Goal: Transaction & Acquisition: Purchase product/service

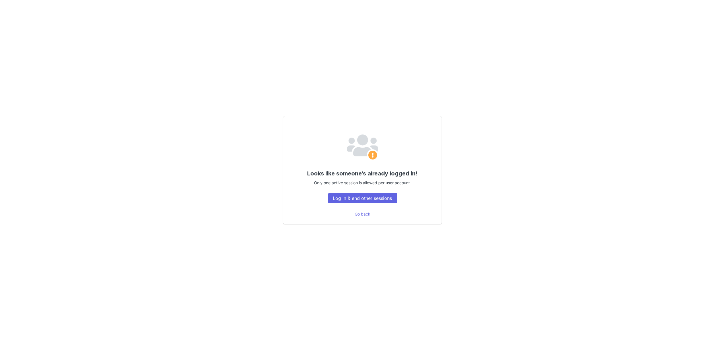
click at [362, 202] on button "Log in & end other sessions" at bounding box center [362, 198] width 69 height 10
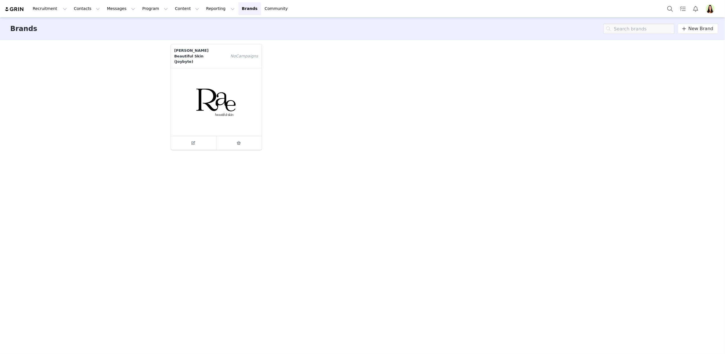
click at [713, 9] on img "Profile" at bounding box center [710, 8] width 9 height 9
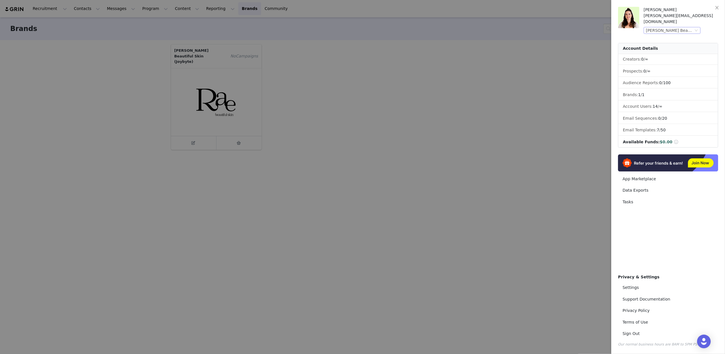
click at [687, 27] on div "[PERSON_NAME] Beautiful Skin (Joybyte)" at bounding box center [670, 30] width 48 height 6
click at [669, 75] on li "Bakeful (Joybyte)" at bounding box center [684, 76] width 80 height 9
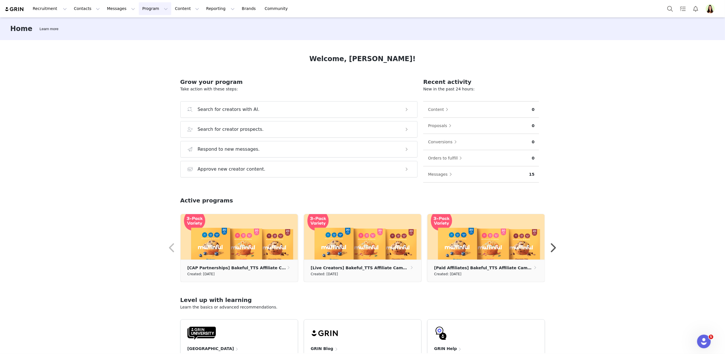
click at [146, 10] on button "Program Program" at bounding box center [155, 8] width 32 height 13
click at [152, 24] on p "Activations" at bounding box center [146, 25] width 22 height 6
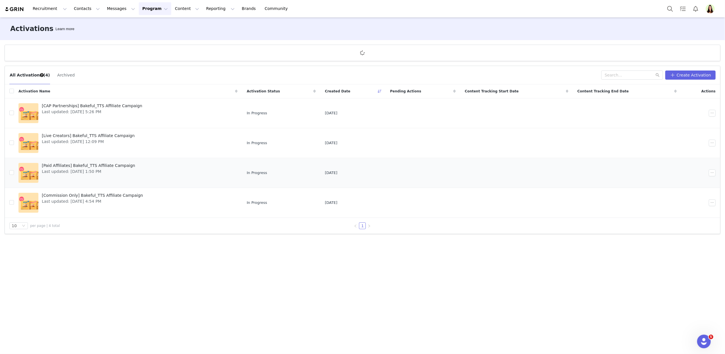
click at [63, 171] on span "Last updated: Aug 28, 2025 1:50 PM" at bounding box center [88, 172] width 93 height 6
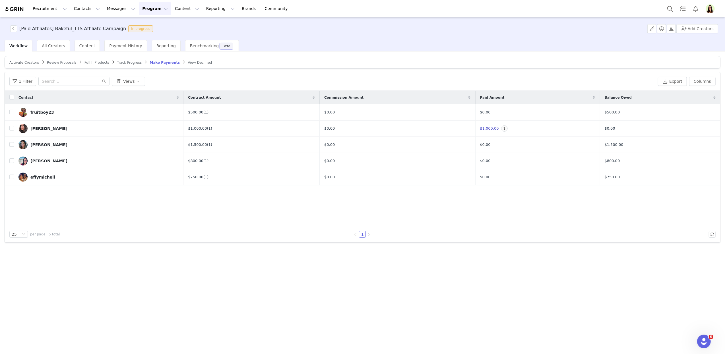
click at [140, 10] on button "Program Program" at bounding box center [155, 8] width 32 height 13
click at [146, 23] on p "Activations" at bounding box center [146, 25] width 22 height 6
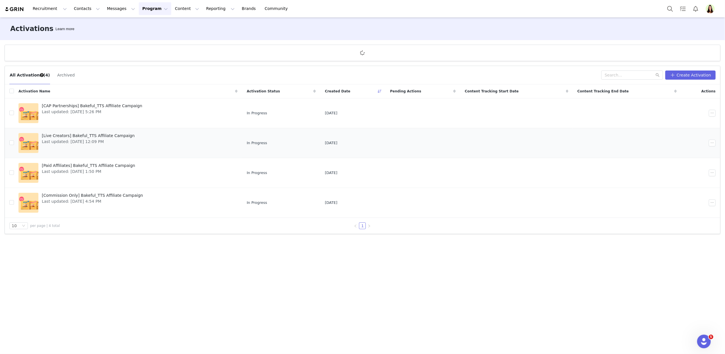
click at [70, 143] on span "Last updated: Aug 13, 2025 12:09 PM" at bounding box center [88, 142] width 93 height 6
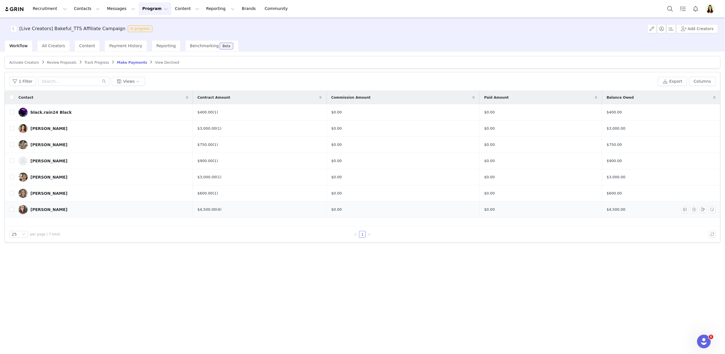
click at [91, 208] on link "Krysta" at bounding box center [103, 209] width 170 height 9
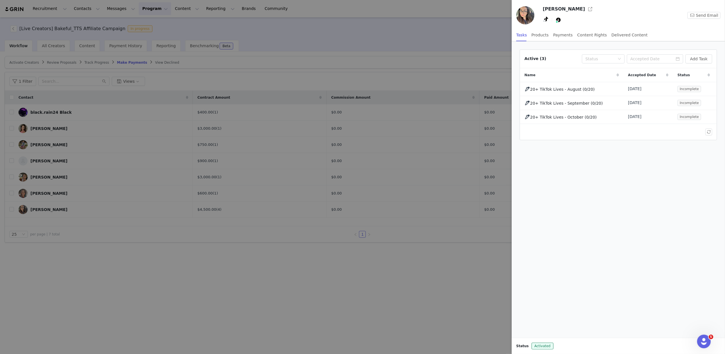
click at [366, 280] on div at bounding box center [362, 177] width 725 height 354
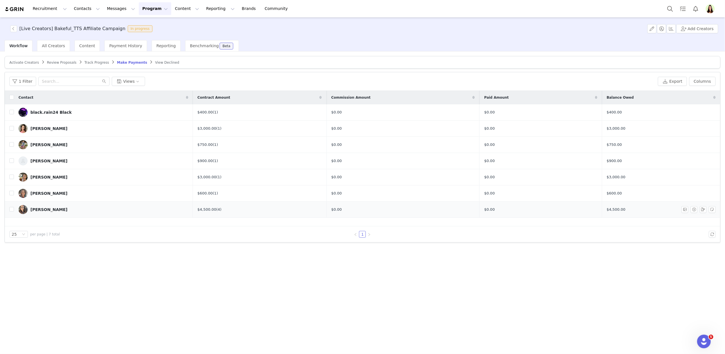
click at [35, 209] on div "Krysta" at bounding box center [48, 209] width 37 height 5
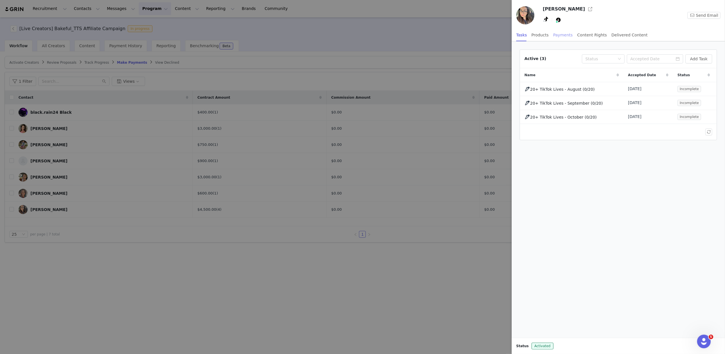
click at [563, 35] on div "Payments" at bounding box center [563, 35] width 20 height 13
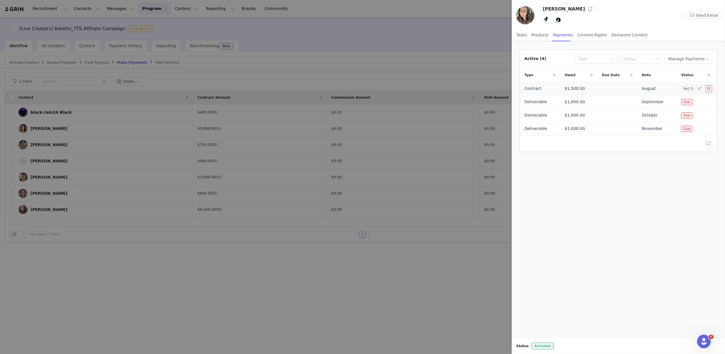
click at [617, 92] on td at bounding box center [617, 88] width 40 height 13
click at [691, 60] on button "Manage Payments" at bounding box center [689, 58] width 48 height 9
click at [689, 71] on span "Make Payments" at bounding box center [693, 70] width 31 height 6
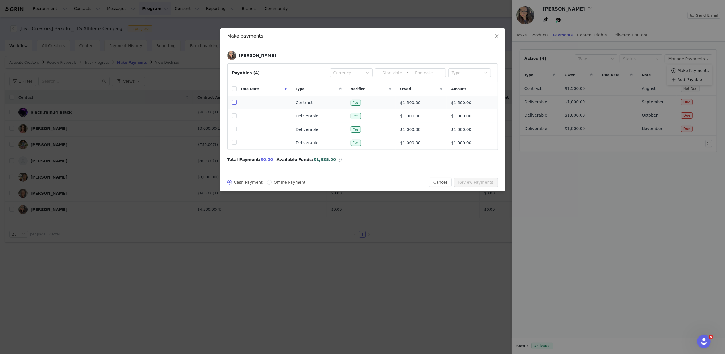
click at [235, 104] on input "checkbox" at bounding box center [234, 102] width 5 height 5
checkbox input "true"
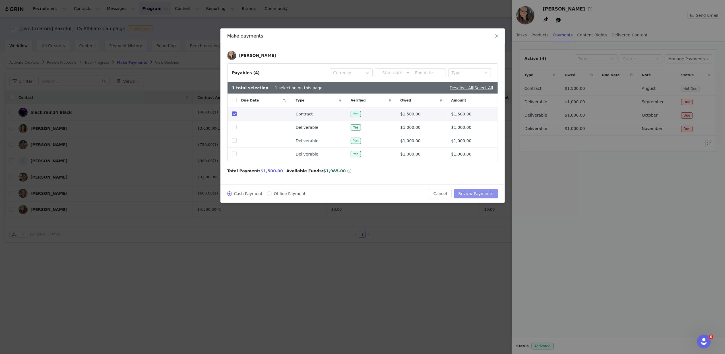
click at [475, 196] on button "Review Payments" at bounding box center [476, 193] width 44 height 9
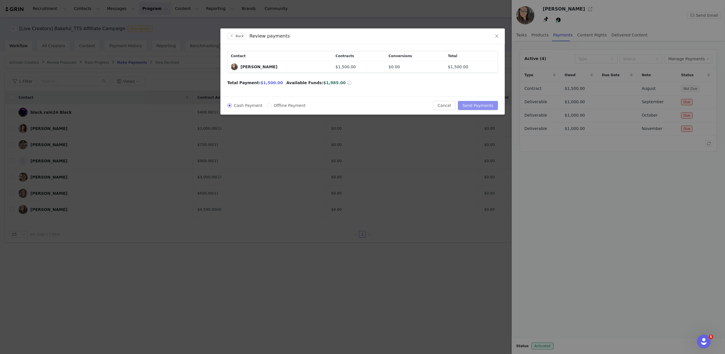
click at [487, 105] on button "Send Payments" at bounding box center [478, 105] width 40 height 9
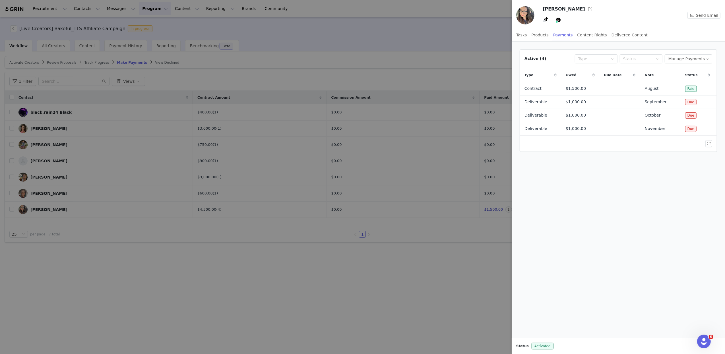
drag, startPoint x: 491, startPoint y: 42, endPoint x: 495, endPoint y: 38, distance: 5.0
click at [491, 41] on div at bounding box center [362, 177] width 725 height 354
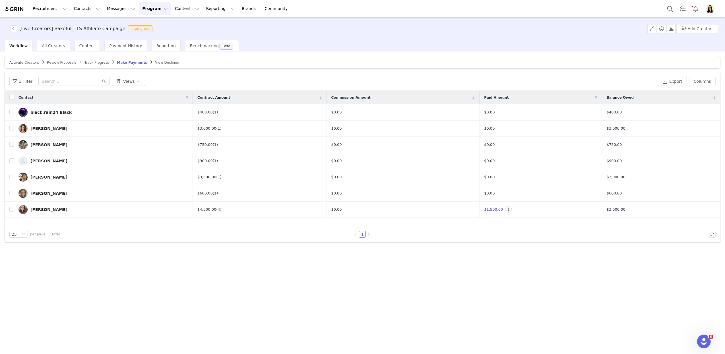
click at [714, 8] on img "Profile" at bounding box center [710, 8] width 9 height 9
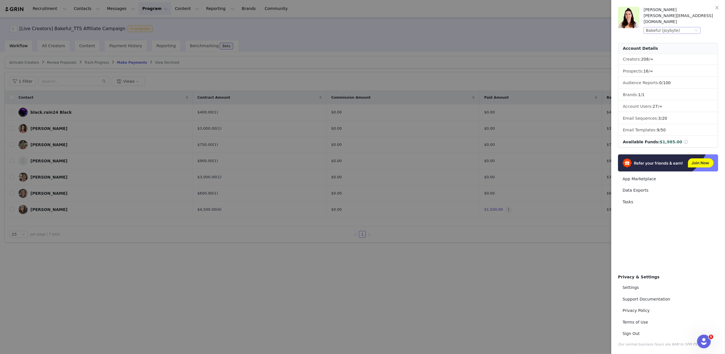
click at [690, 27] on div "Bakeful (Joybyte)" at bounding box center [670, 30] width 48 height 6
click at [671, 48] on li "Ortho (Joybyte)" at bounding box center [684, 49] width 80 height 9
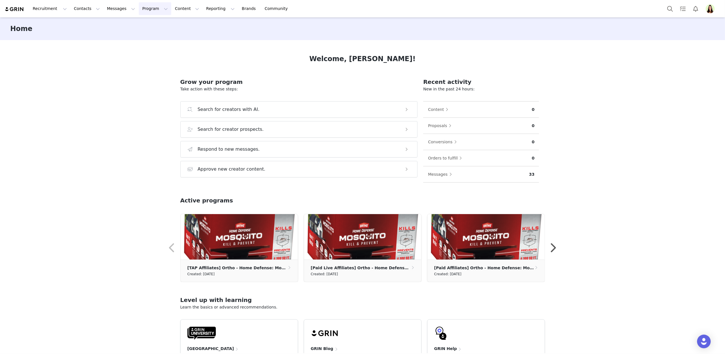
click at [148, 10] on button "Program Program" at bounding box center [155, 8] width 32 height 13
click at [140, 24] on p "Activations" at bounding box center [146, 25] width 22 height 6
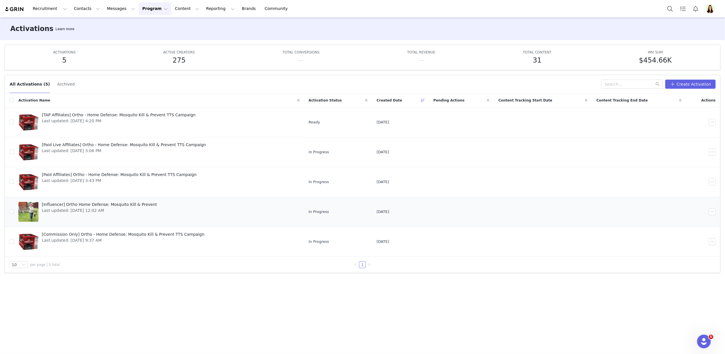
click at [65, 208] on span "Last updated: Aug 26, 2025 12:02 AM" at bounding box center [99, 211] width 115 height 6
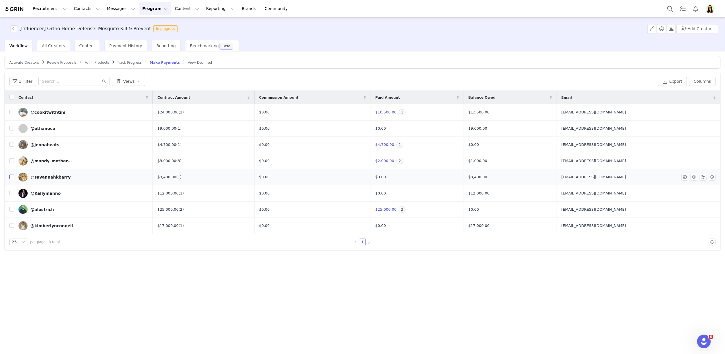
click at [11, 177] on input "checkbox" at bounding box center [11, 177] width 5 height 5
checkbox input "true"
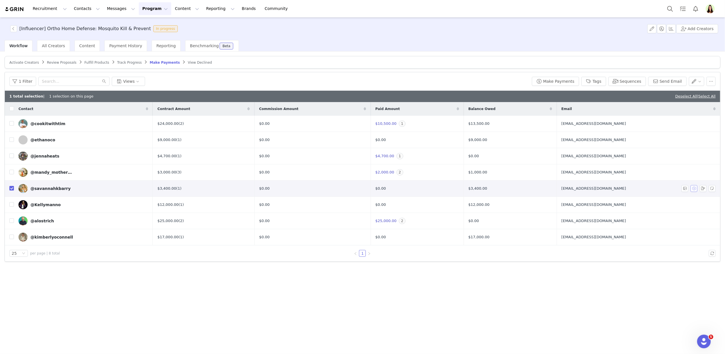
click at [695, 191] on button "button" at bounding box center [694, 188] width 7 height 7
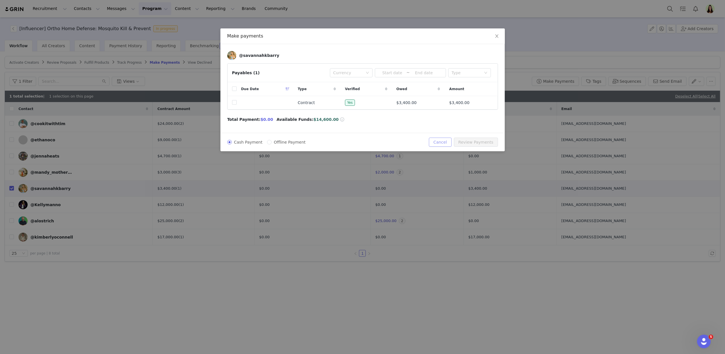
click at [447, 145] on button "Cancel" at bounding box center [440, 142] width 22 height 9
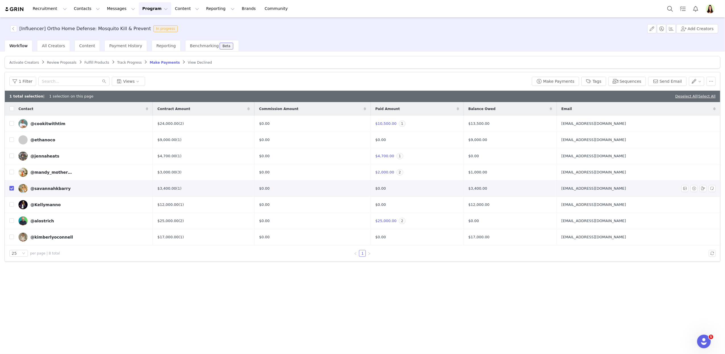
click at [62, 190] on div "@savannahkbarry" at bounding box center [50, 188] width 40 height 5
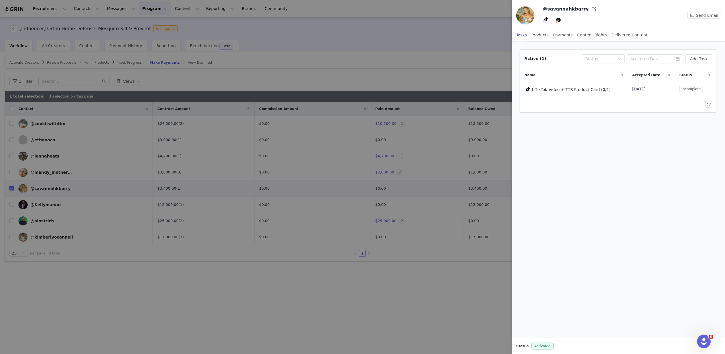
click at [579, 9] on h3 "@savannahkbarry" at bounding box center [566, 9] width 46 height 7
click at [589, 8] on button "button" at bounding box center [593, 9] width 9 height 9
click at [548, 35] on div "Tasks Products Payments Content Rights Delivered Content" at bounding box center [581, 35] width 131 height 13
click at [569, 32] on div "Payments" at bounding box center [563, 35] width 20 height 13
click at [684, 59] on button "Manage Payments" at bounding box center [689, 58] width 48 height 9
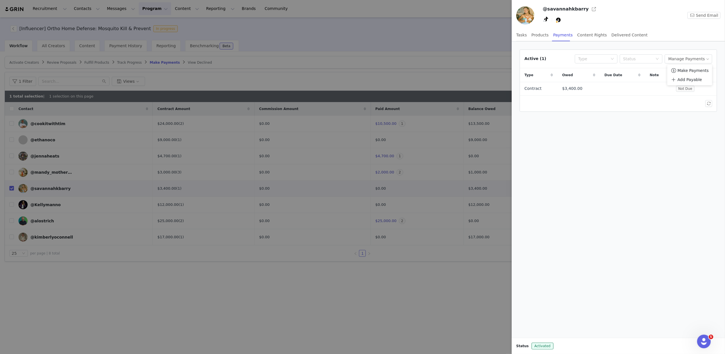
click at [681, 65] on ul "Make Payments Add Payable" at bounding box center [689, 75] width 45 height 20
click at [681, 68] on span "Make Payments" at bounding box center [693, 70] width 31 height 6
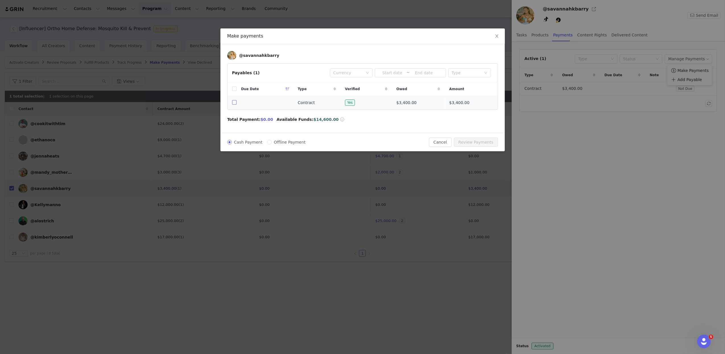
click at [232, 104] on input "checkbox" at bounding box center [234, 102] width 5 height 5
checkbox input "true"
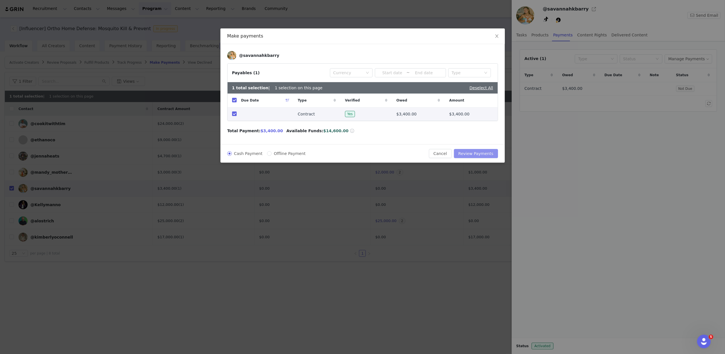
click at [480, 156] on button "Review Payments" at bounding box center [476, 153] width 44 height 9
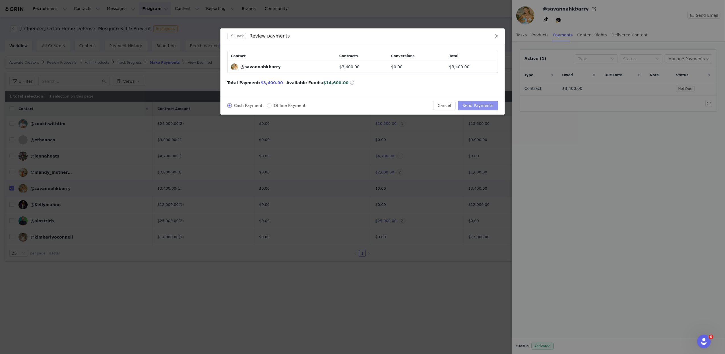
click at [481, 105] on button "Send Payments" at bounding box center [478, 105] width 40 height 9
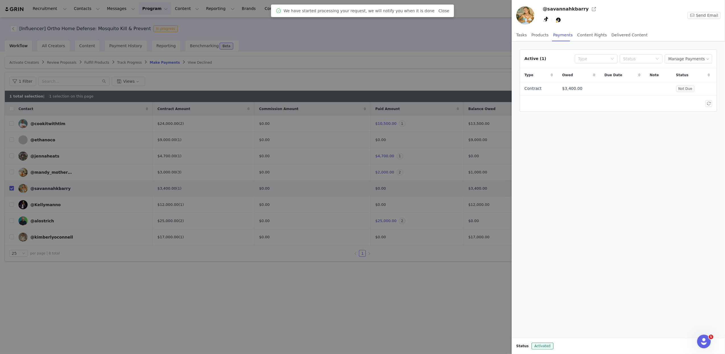
click at [447, 61] on div at bounding box center [362, 177] width 725 height 354
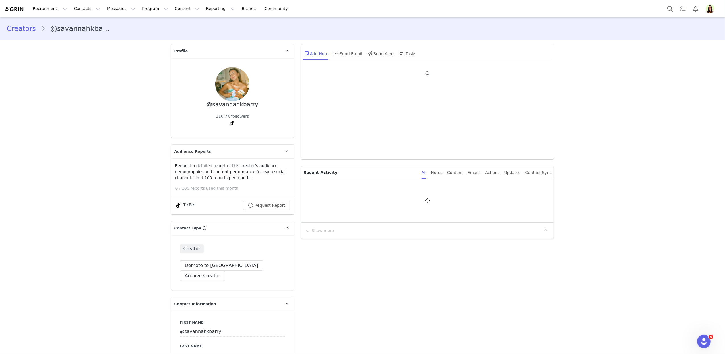
type input "+1 ([GEOGRAPHIC_DATA])"
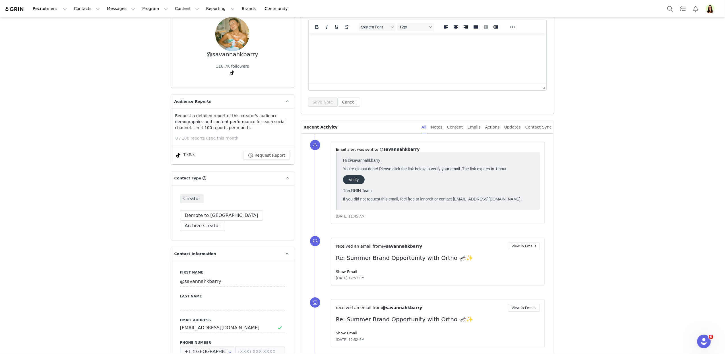
scroll to position [139, 0]
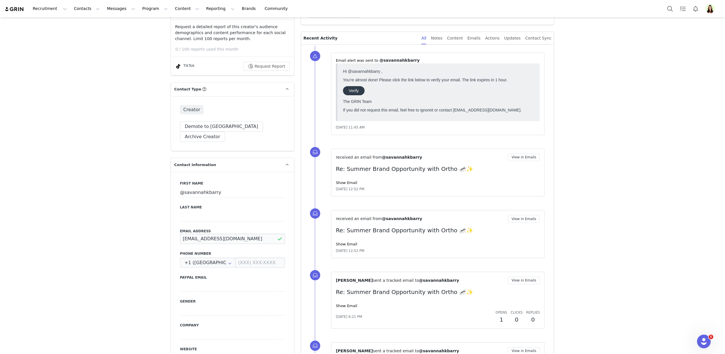
click at [222, 234] on input "[EMAIL_ADDRESS][DOMAIN_NAME]" at bounding box center [232, 239] width 105 height 10
paste input "accountsreceivable"
type input "[EMAIL_ADDRESS][DOMAIN_NAME]"
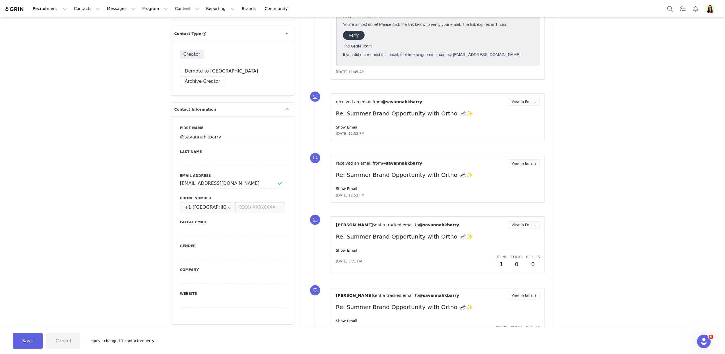
scroll to position [280, 0]
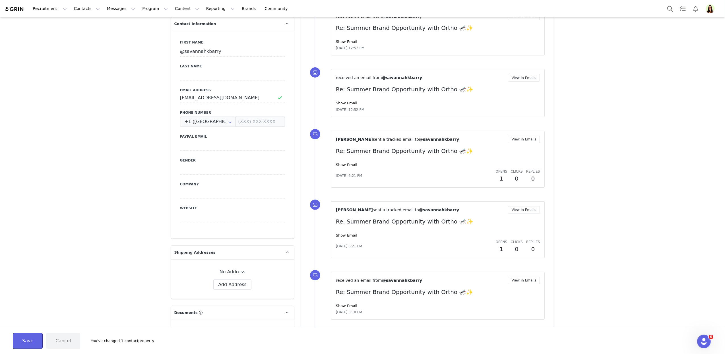
click at [20, 341] on button "Save" at bounding box center [28, 341] width 30 height 16
